Goal: Find specific page/section: Find specific page/section

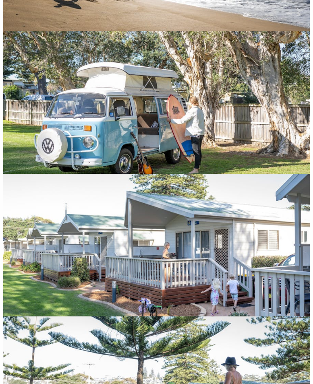
scroll to position [1126, 0]
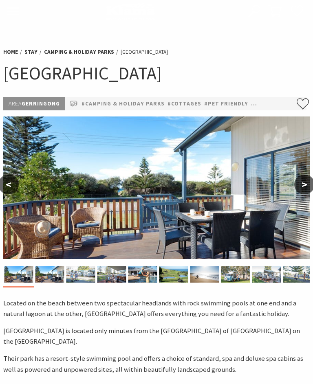
click at [302, 190] on button ">" at bounding box center [304, 185] width 20 height 20
click at [303, 195] on img at bounding box center [156, 187] width 306 height 143
click at [305, 189] on button ">" at bounding box center [304, 185] width 20 height 20
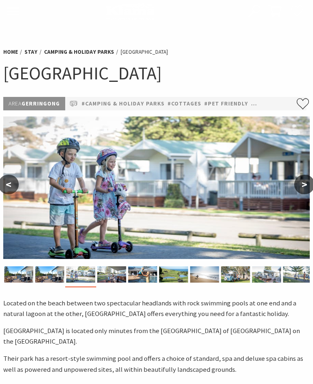
click at [306, 190] on button ">" at bounding box center [304, 185] width 20 height 20
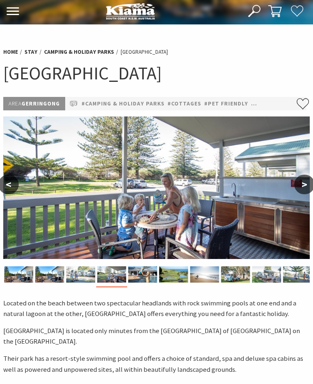
click at [303, 183] on button ">" at bounding box center [304, 185] width 20 height 20
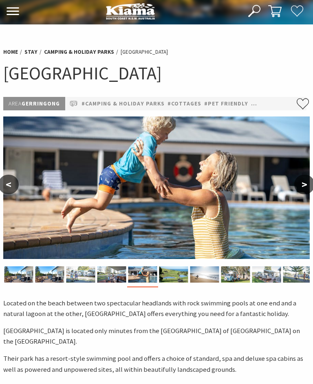
click at [305, 189] on button ">" at bounding box center [304, 185] width 20 height 20
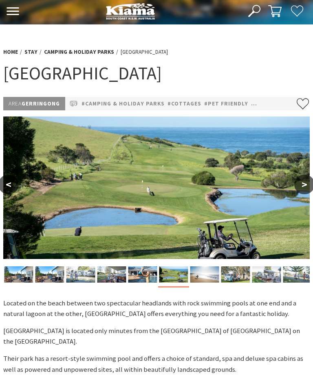
click at [307, 190] on button ">" at bounding box center [304, 185] width 20 height 20
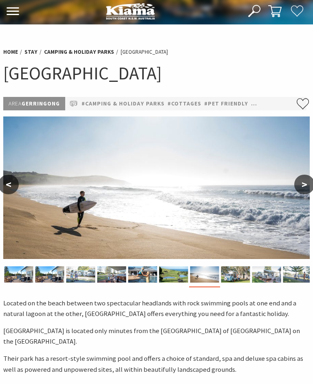
click at [303, 190] on button ">" at bounding box center [304, 185] width 20 height 20
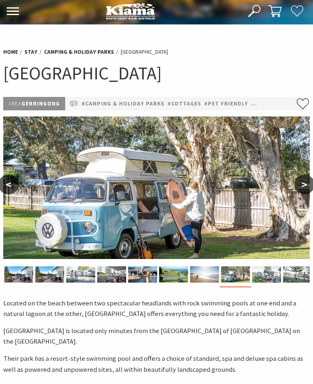
click at [303, 191] on button ">" at bounding box center [304, 185] width 20 height 20
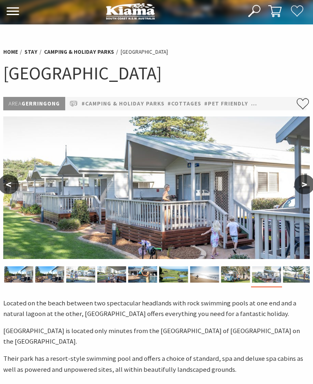
click at [302, 192] on button ">" at bounding box center [304, 185] width 20 height 20
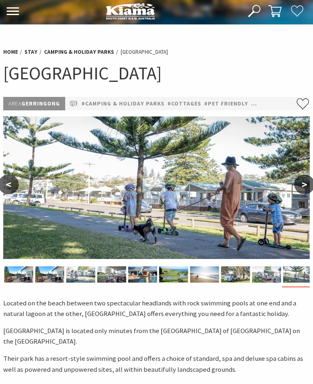
click at [303, 189] on button ">" at bounding box center [304, 185] width 20 height 20
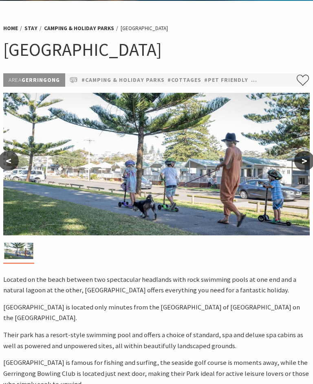
scroll to position [0, 0]
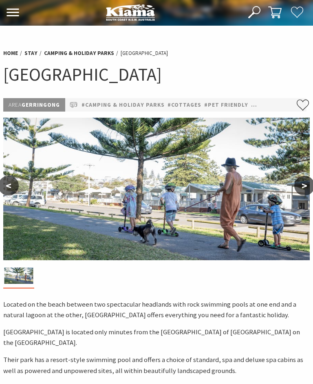
click at [10, 12] on icon at bounding box center [12, 13] width 13 height 8
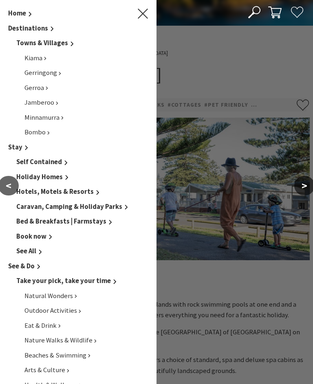
click at [139, 16] on icon "Main Menu" at bounding box center [143, 14] width 10 height 10
